Goal: Find specific page/section: Find specific page/section

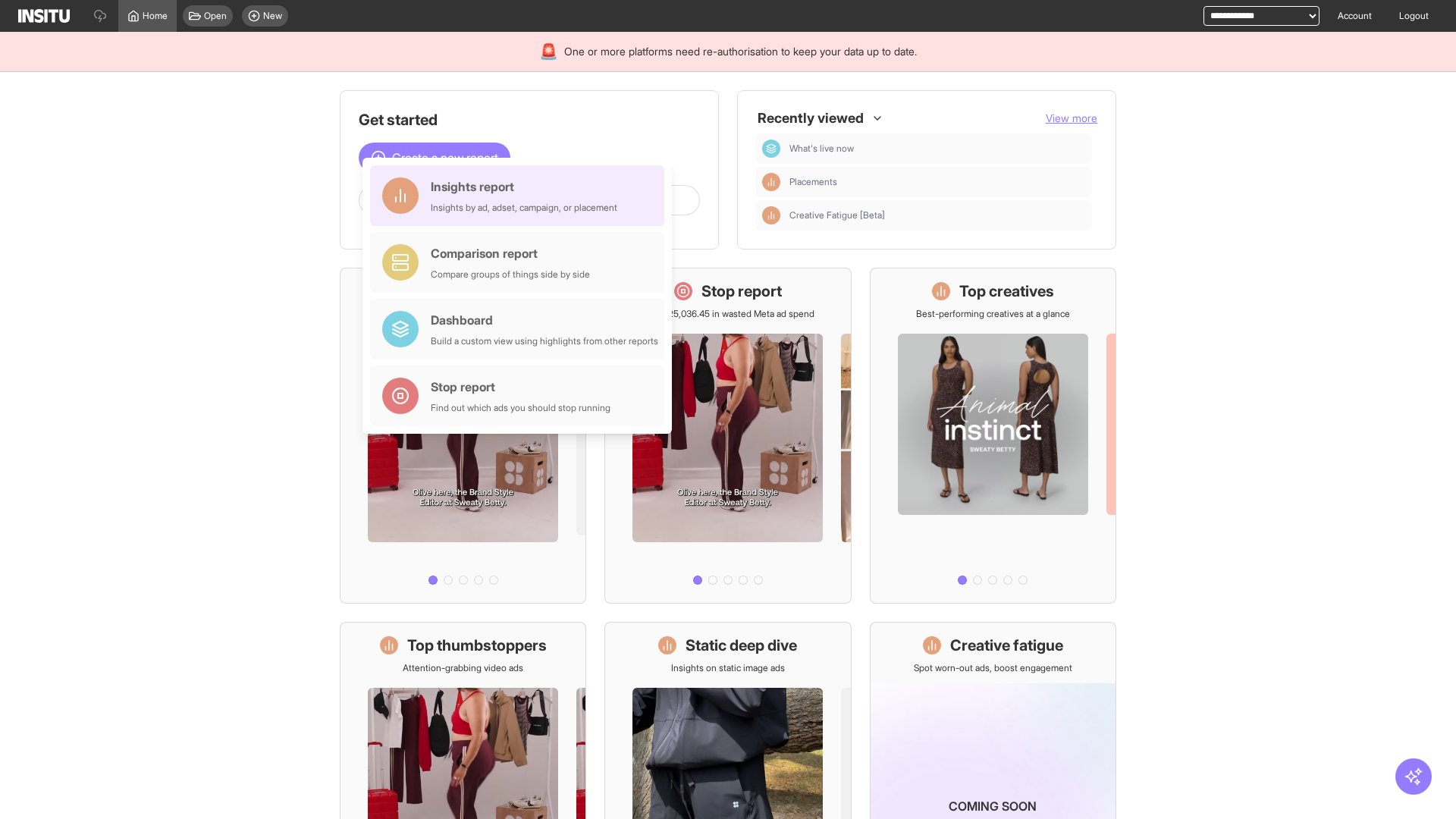
click at [521, 195] on div "Insights report Insights by ad, adset, campaign, or placement" at bounding box center [524, 195] width 186 height 36
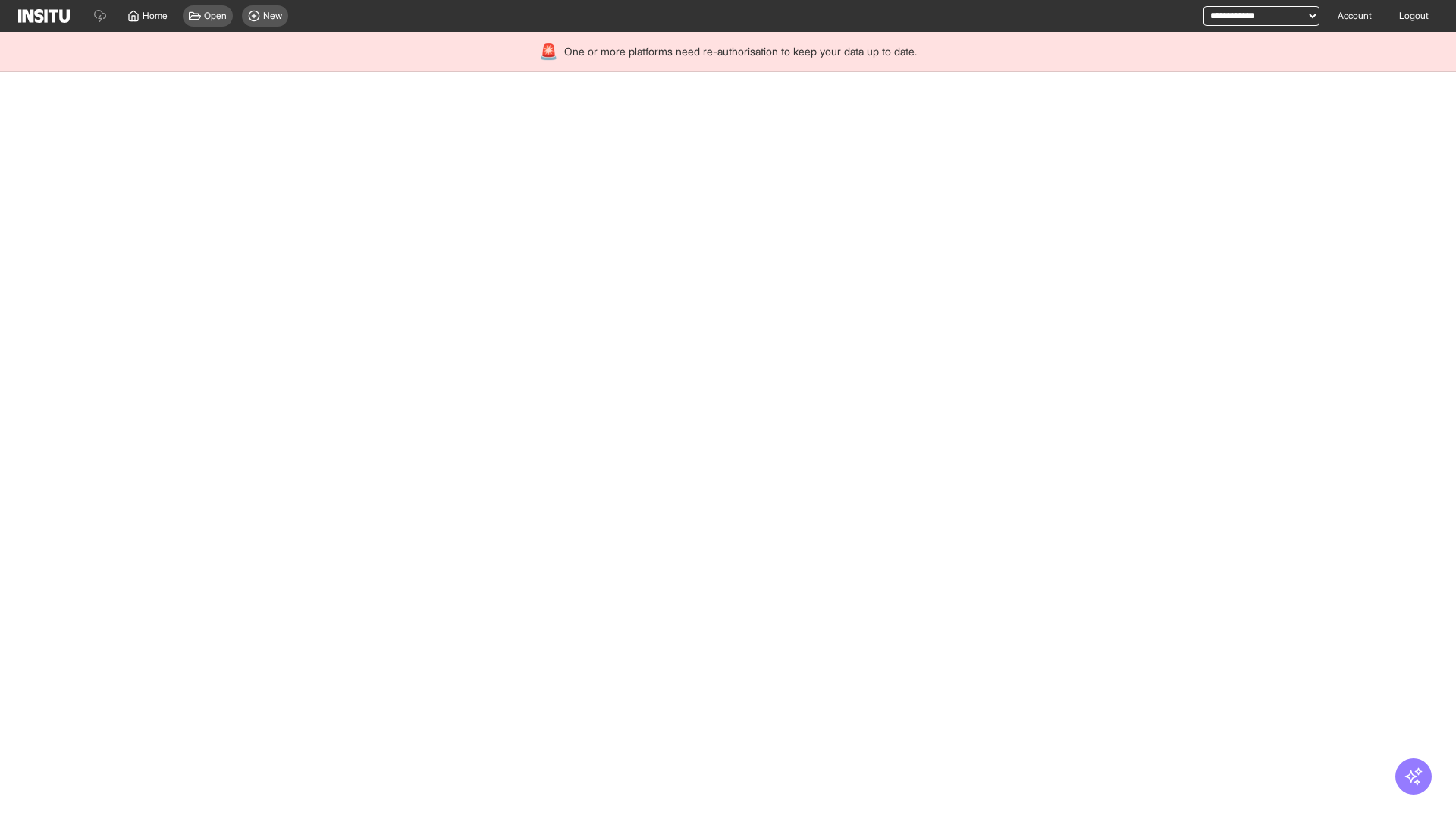
select select "**"
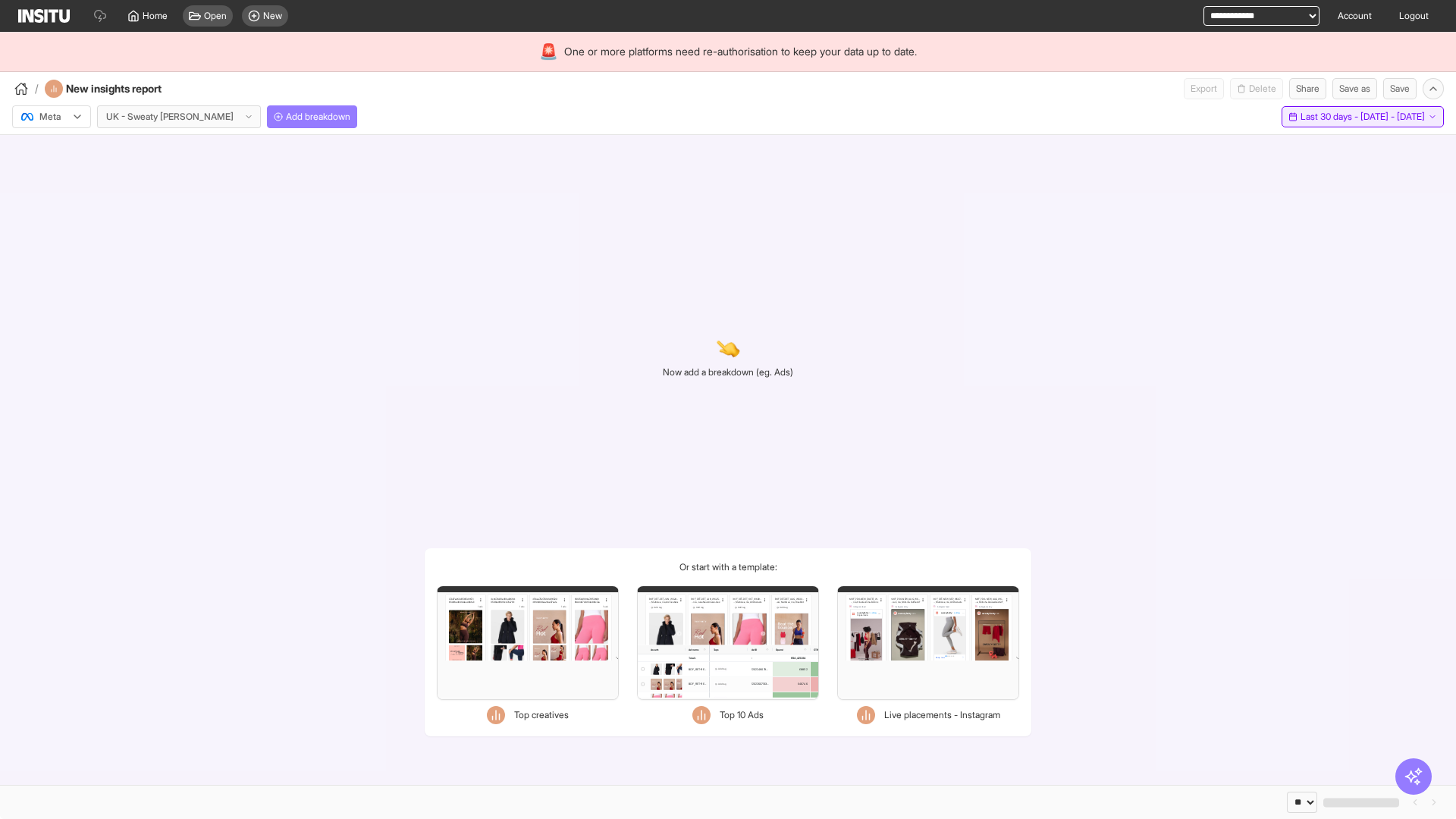
click at [1327, 117] on span "Last 30 days - [DATE] - [DATE]" at bounding box center [1363, 116] width 125 height 12
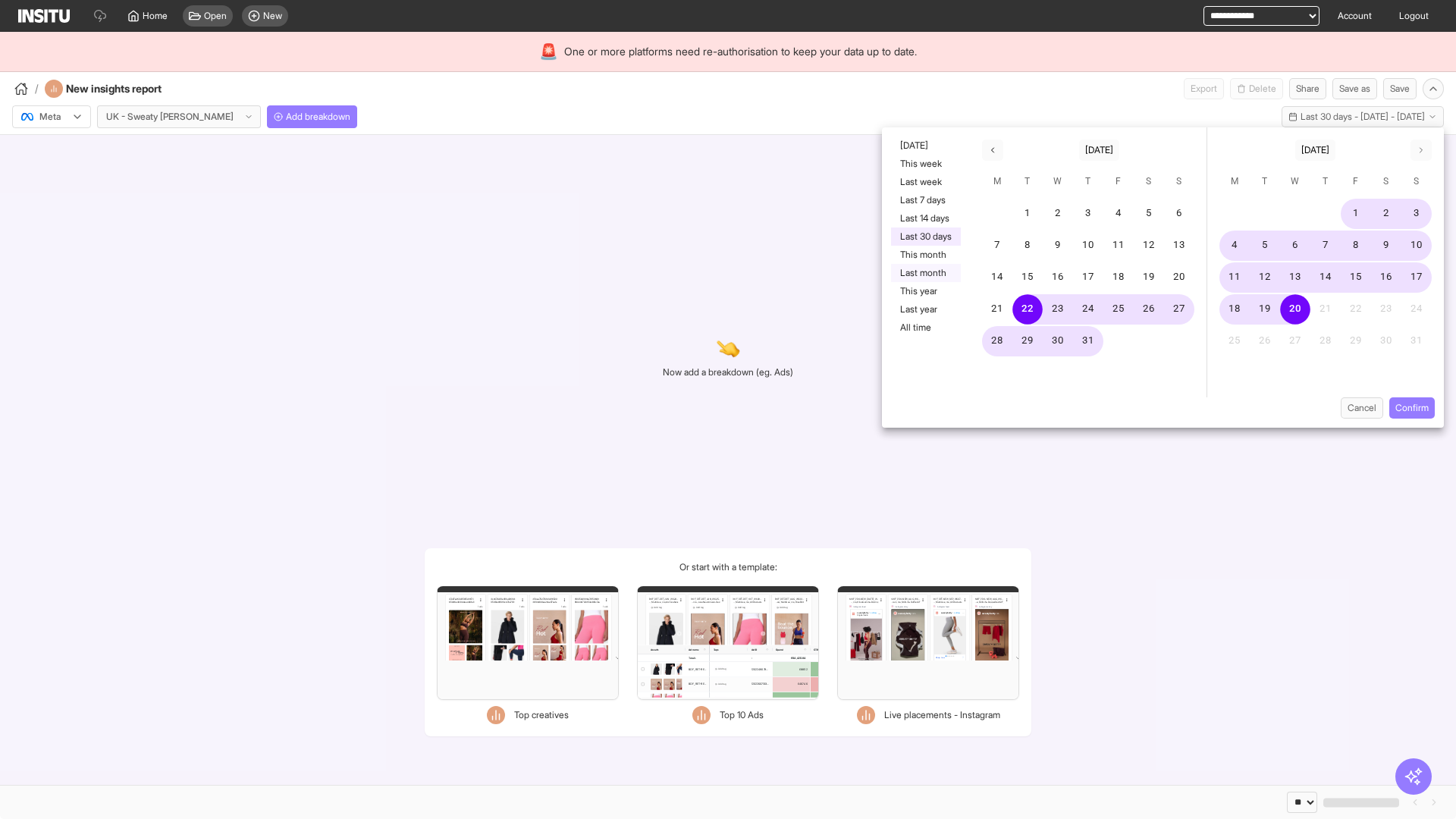
click at [925, 273] on button "Last month" at bounding box center [926, 274] width 70 height 19
